Goal: Transaction & Acquisition: Download file/media

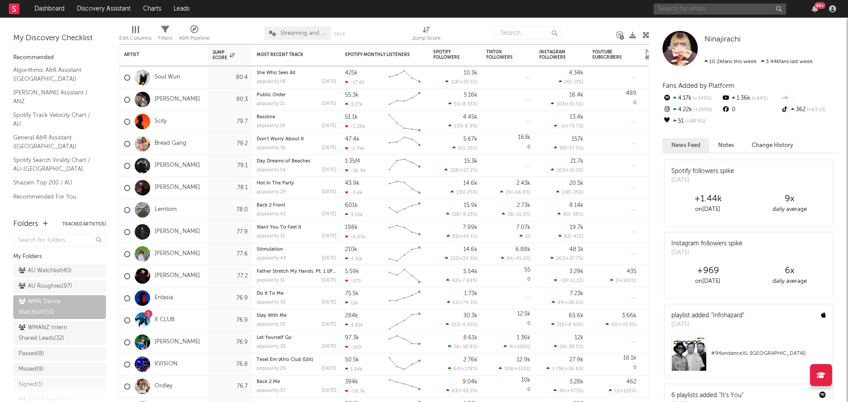
click at [717, 6] on input "text" at bounding box center [719, 9] width 132 height 11
click at [686, 11] on input "[PERSON_NAME]" at bounding box center [719, 9] width 132 height 11
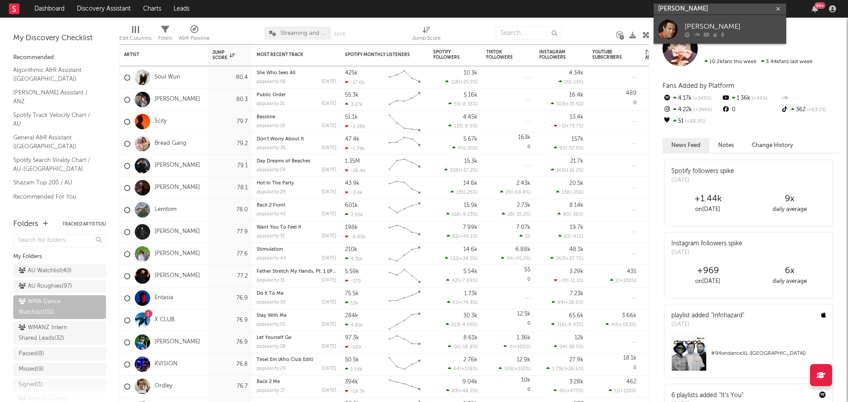
type input "[PERSON_NAME]"
click at [693, 24] on div "[PERSON_NAME]" at bounding box center [732, 26] width 97 height 11
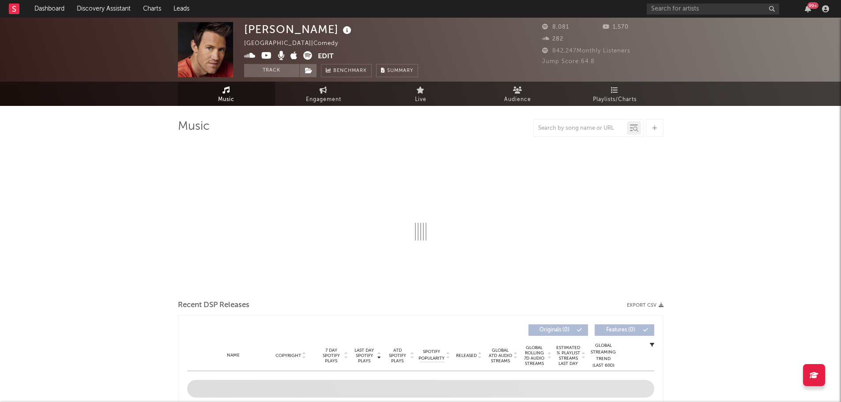
select select "6m"
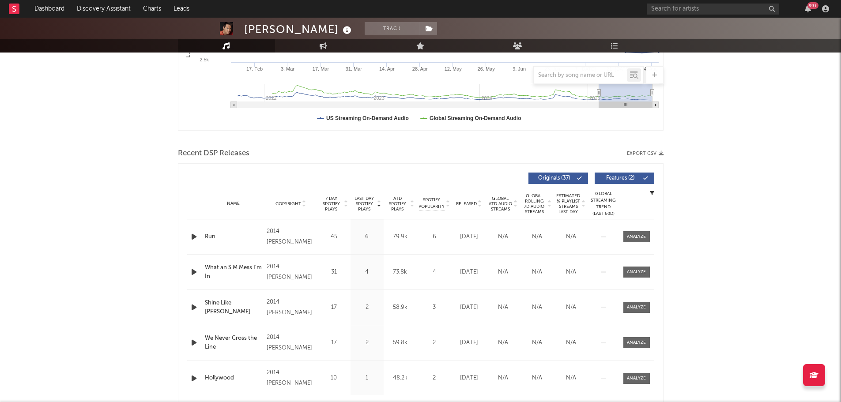
scroll to position [265, 0]
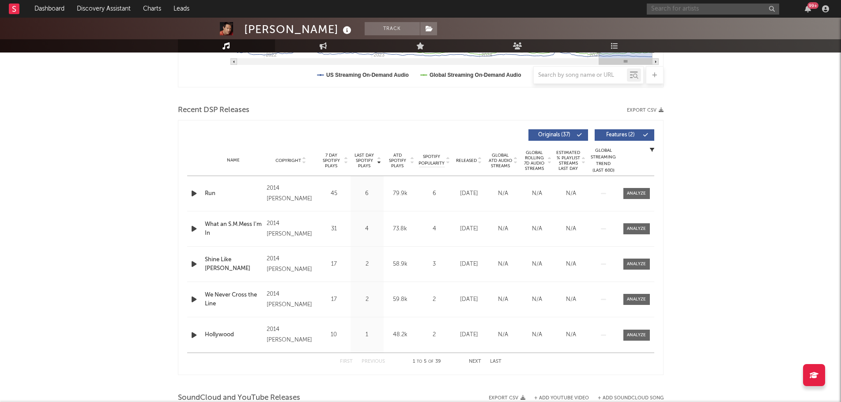
click at [692, 9] on input "text" at bounding box center [713, 9] width 132 height 11
type input "bettlejui"
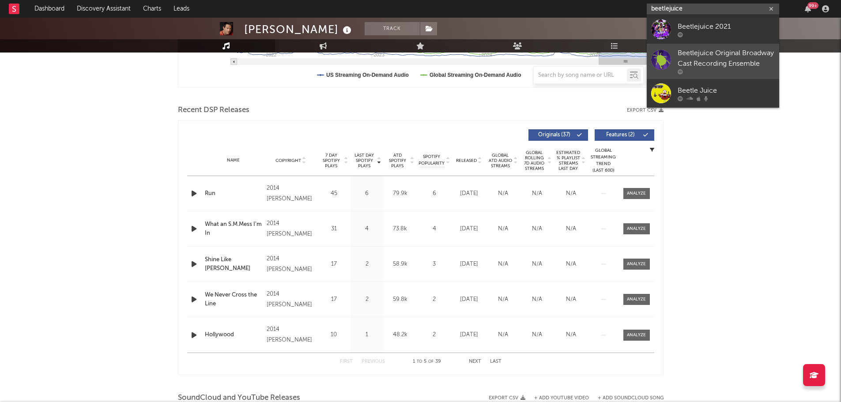
type input "beetlejuice"
click at [712, 54] on div "Beetlejuice Original Broadway Cast Recording Ensemble" at bounding box center [726, 58] width 97 height 21
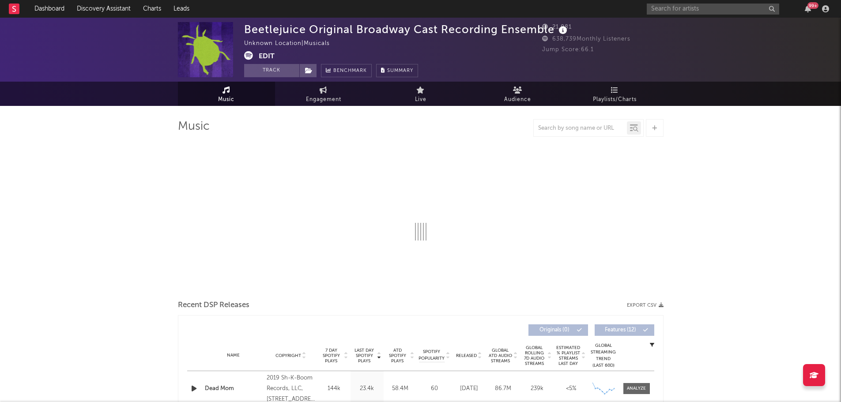
select select "6m"
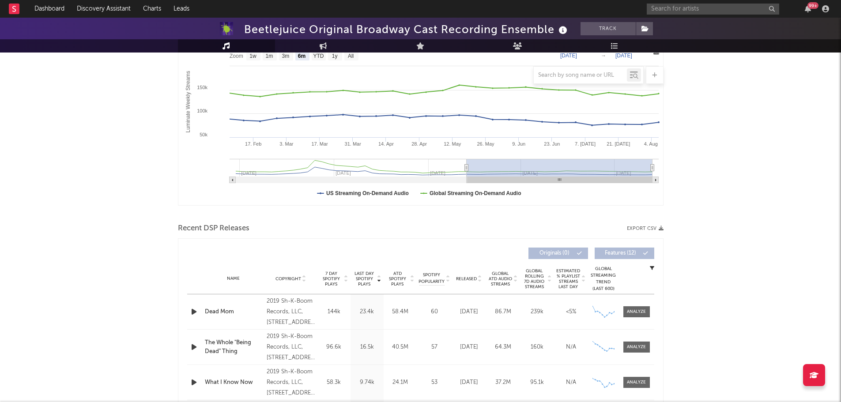
scroll to position [221, 0]
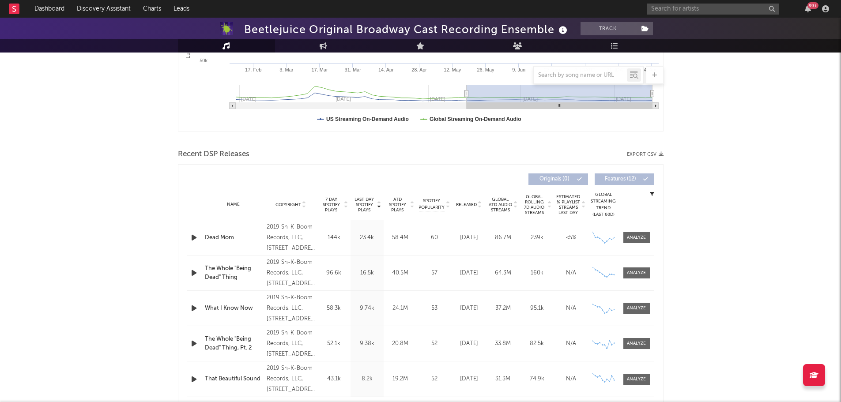
click at [397, 207] on span "ATD Spotify Plays" at bounding box center [397, 205] width 23 height 16
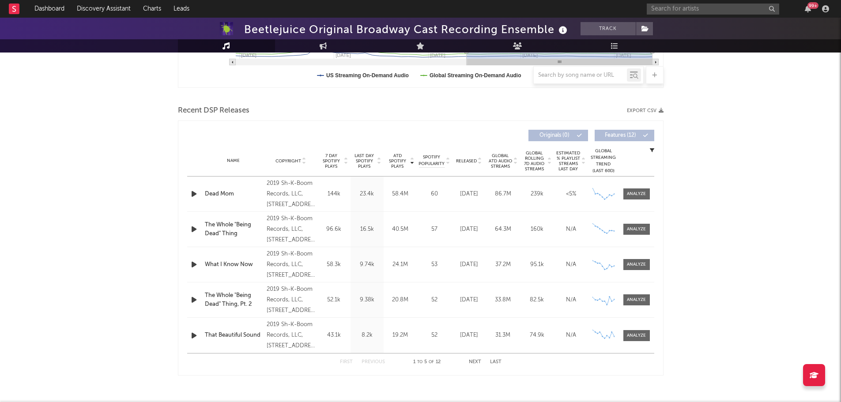
scroll to position [265, 0]
click at [651, 113] on button "Export CSV" at bounding box center [645, 110] width 37 height 5
